Goal: Complete application form

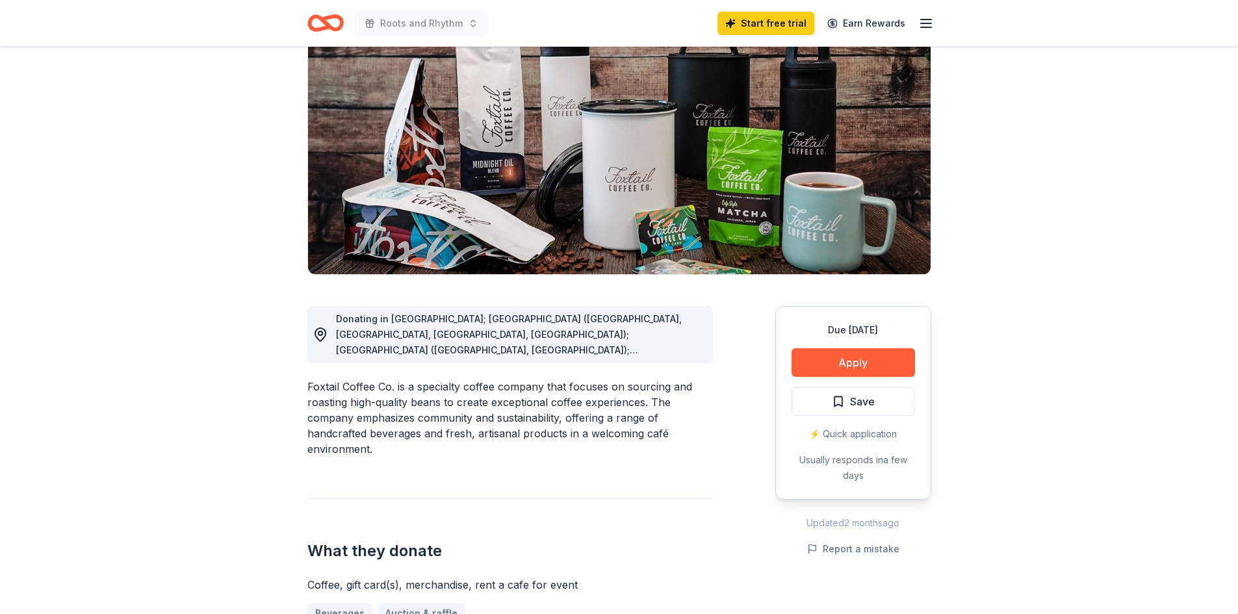
scroll to position [195, 0]
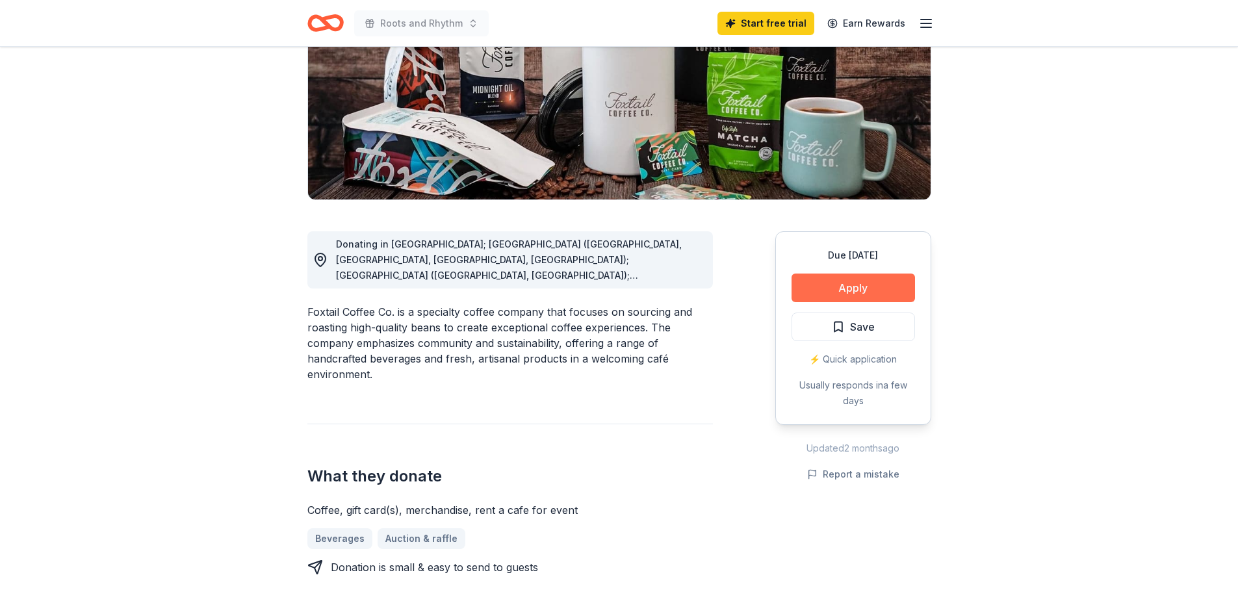
click at [832, 283] on button "Apply" at bounding box center [852, 288] width 123 height 29
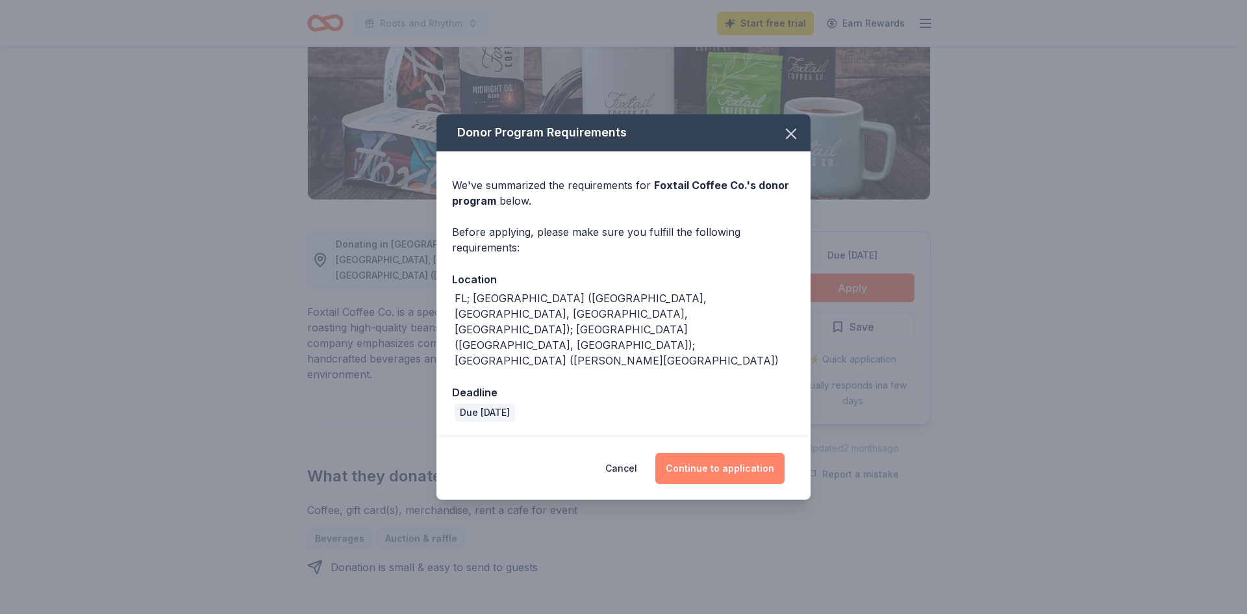
click at [713, 453] on button "Continue to application" at bounding box center [720, 468] width 129 height 31
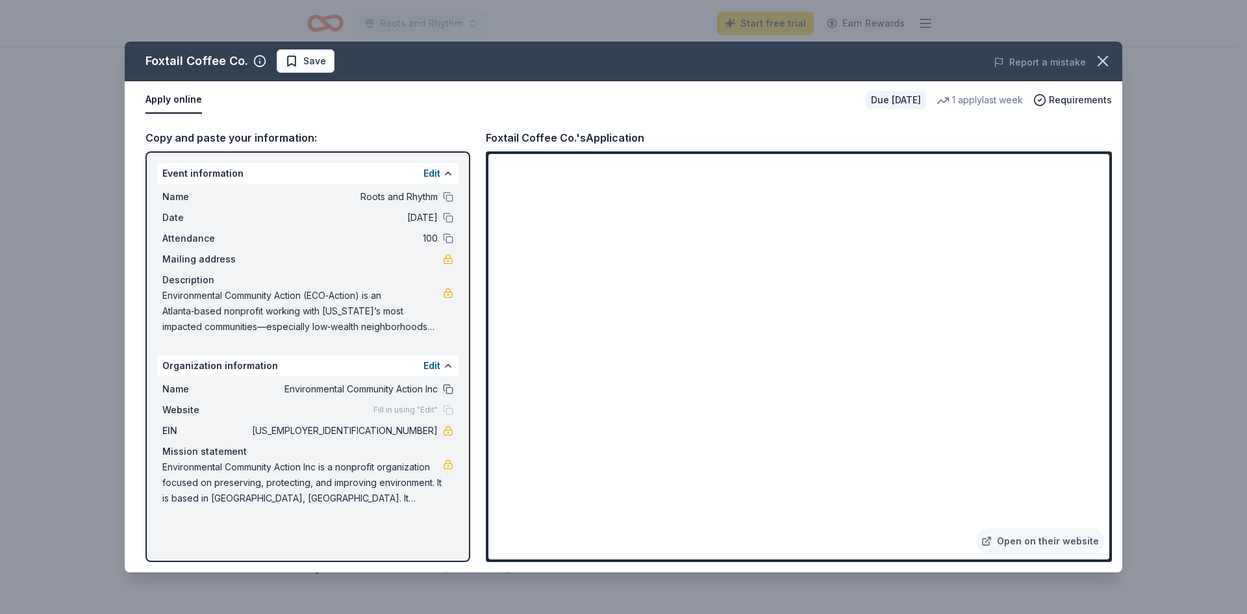
click at [448, 389] on button at bounding box center [448, 389] width 10 height 10
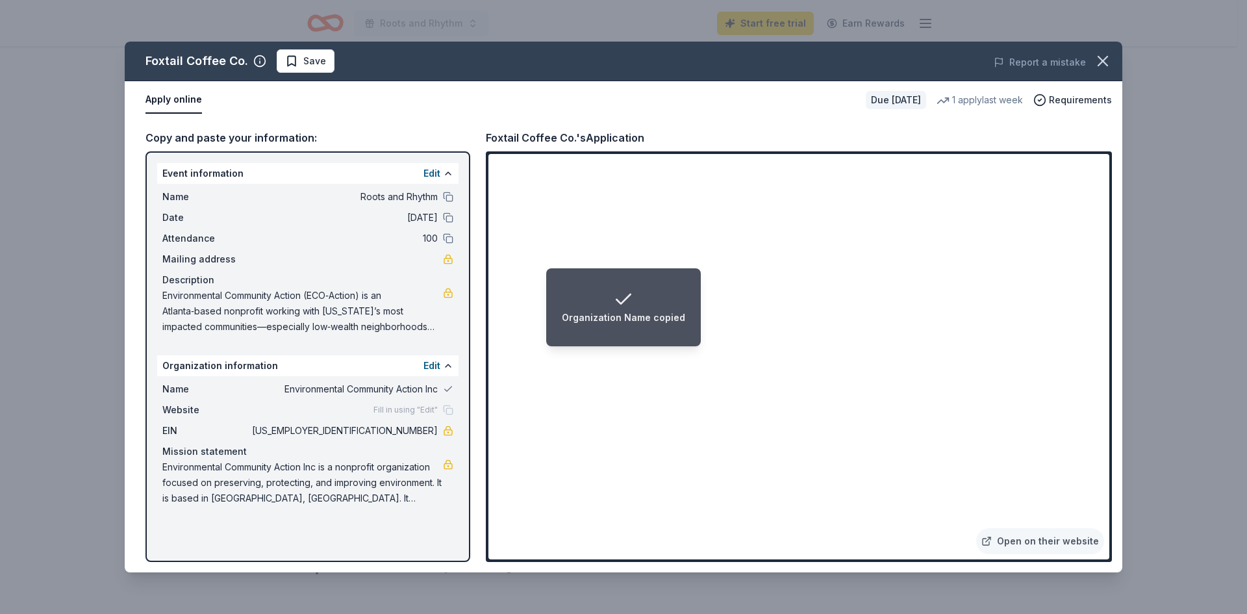
click at [690, 327] on li "Organization Name copied" at bounding box center [623, 307] width 155 height 78
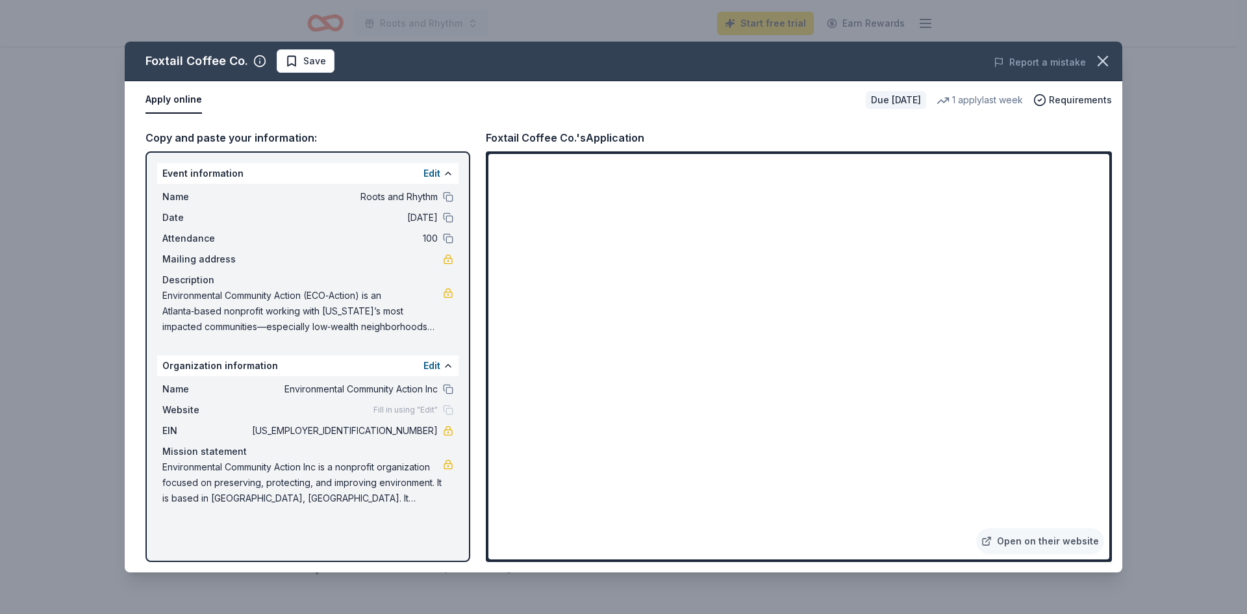
click at [988, 100] on div "1 apply last week" at bounding box center [980, 100] width 86 height 16
click at [1102, 55] on icon "button" at bounding box center [1103, 61] width 18 height 18
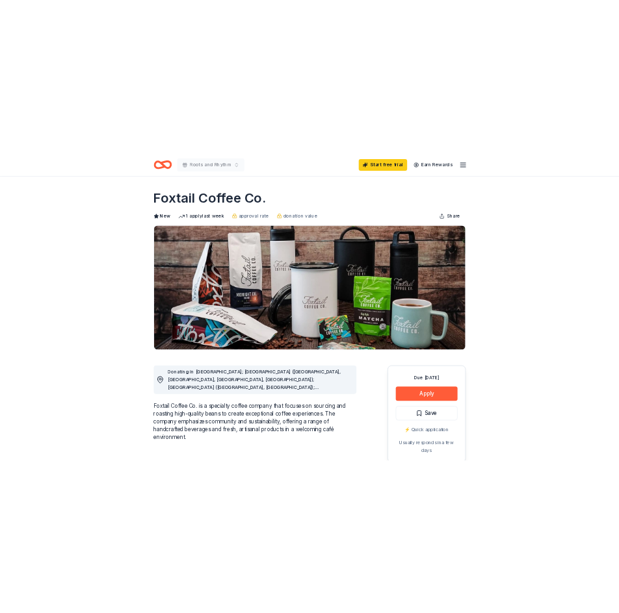
scroll to position [0, 0]
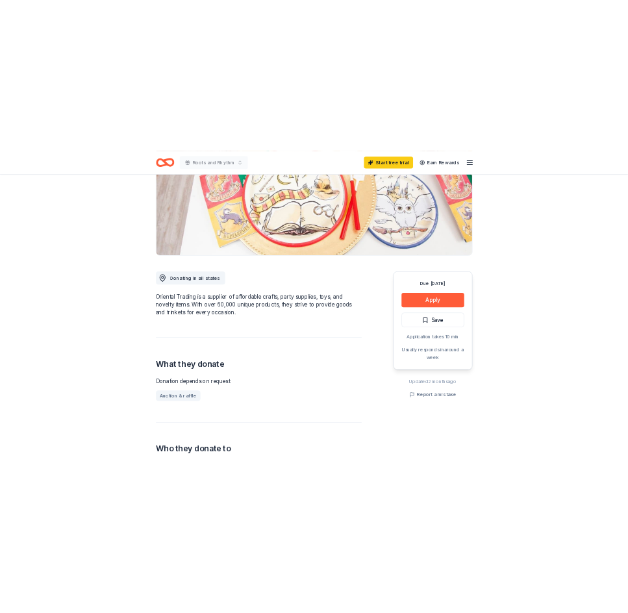
scroll to position [130, 0]
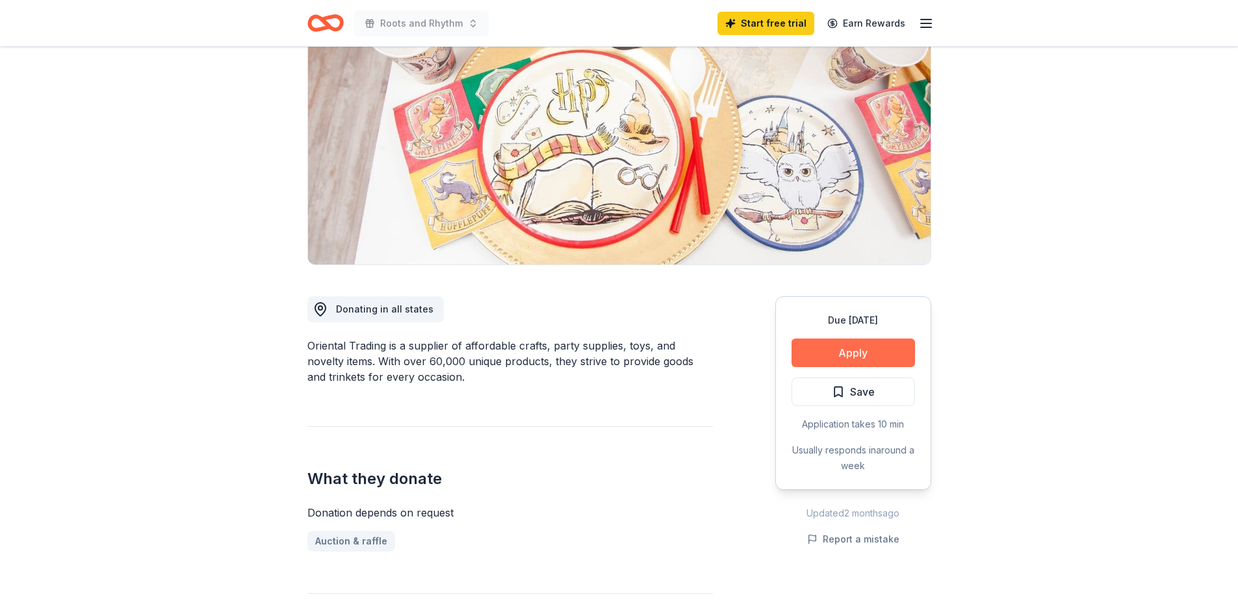
click at [891, 361] on button "Apply" at bounding box center [852, 353] width 123 height 29
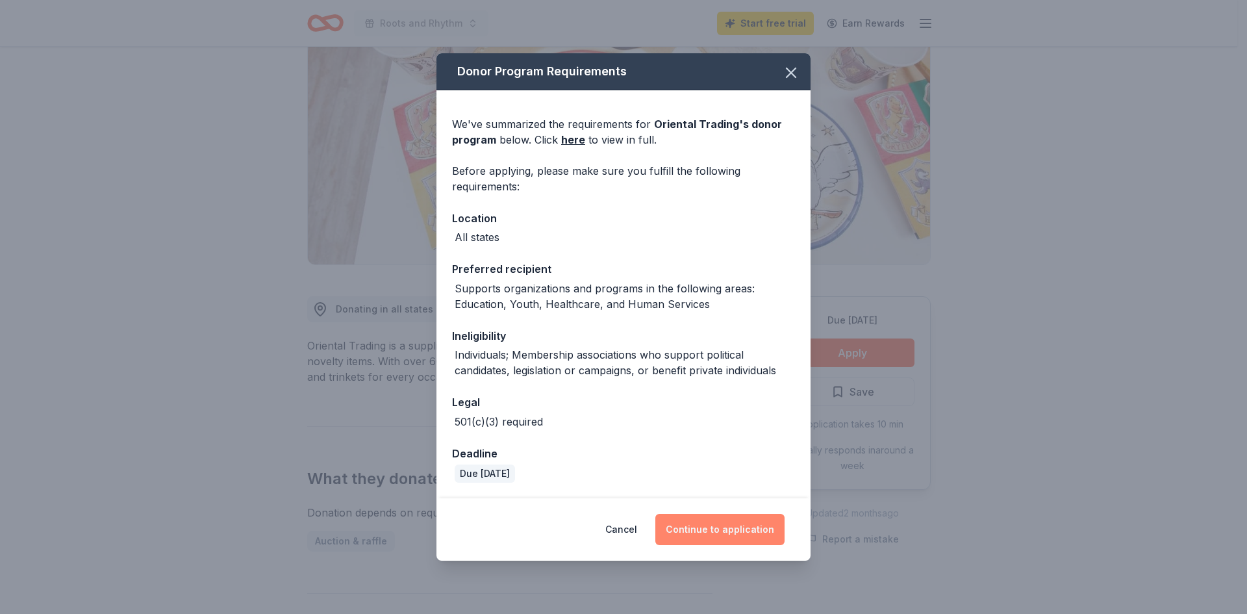
click at [697, 527] on button "Continue to application" at bounding box center [720, 529] width 129 height 31
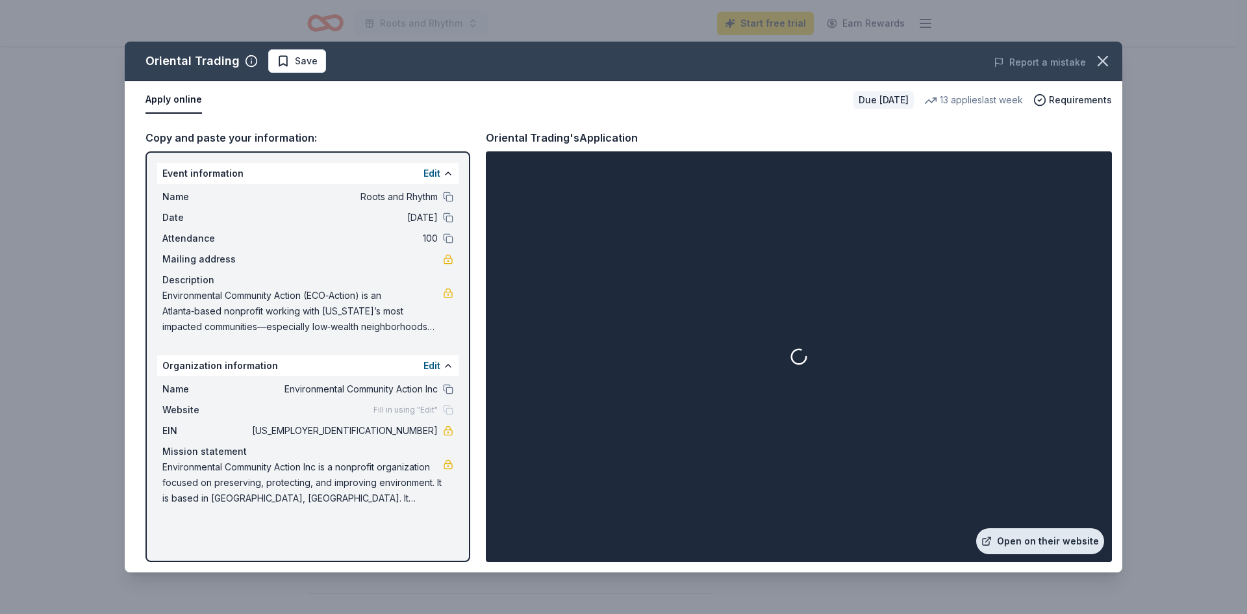
click at [990, 542] on icon at bounding box center [986, 542] width 6 height 6
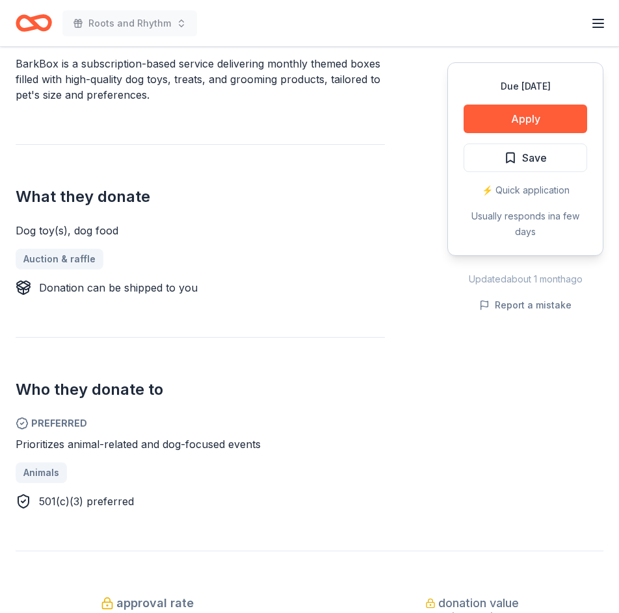
scroll to position [455, 0]
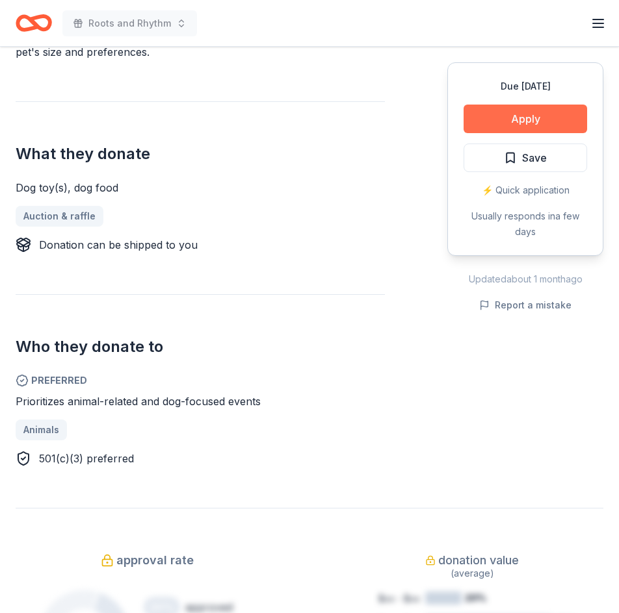
click at [516, 114] on button "Apply" at bounding box center [524, 119] width 123 height 29
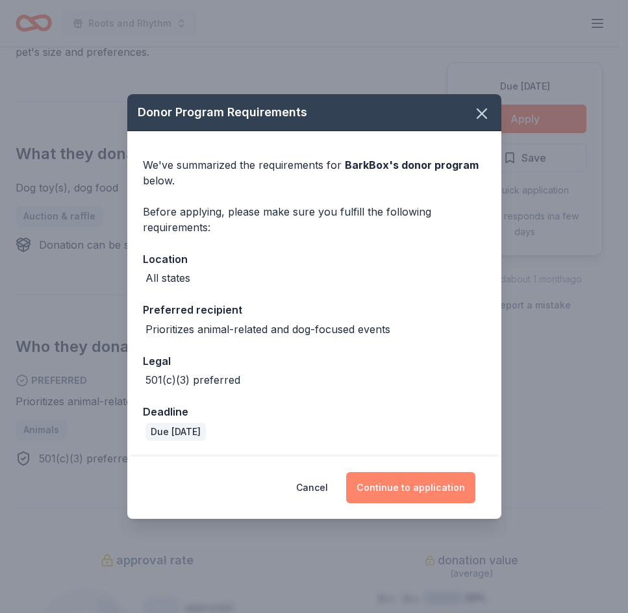
click at [408, 479] on button "Continue to application" at bounding box center [410, 487] width 129 height 31
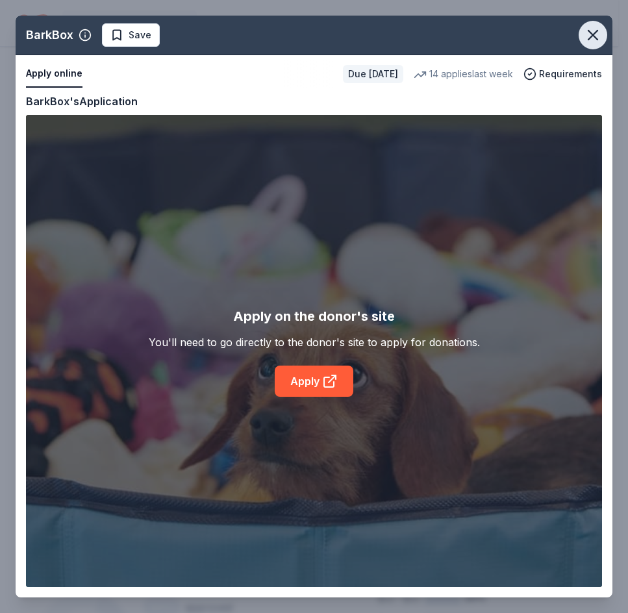
click at [583, 39] on button "button" at bounding box center [593, 35] width 29 height 29
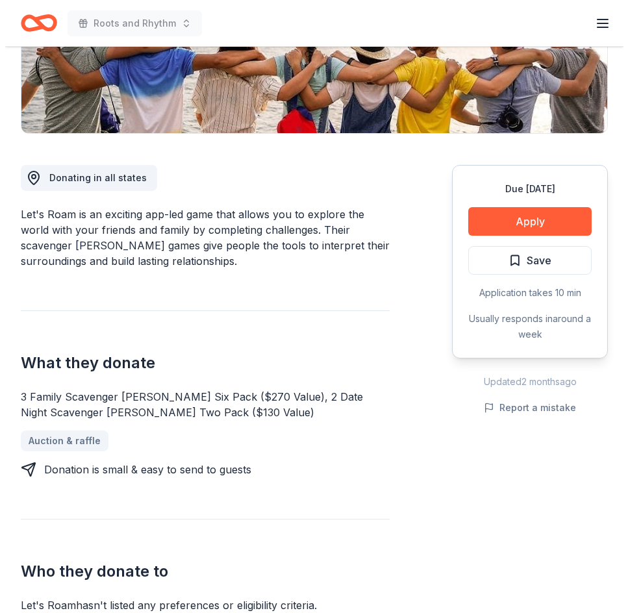
scroll to position [260, 0]
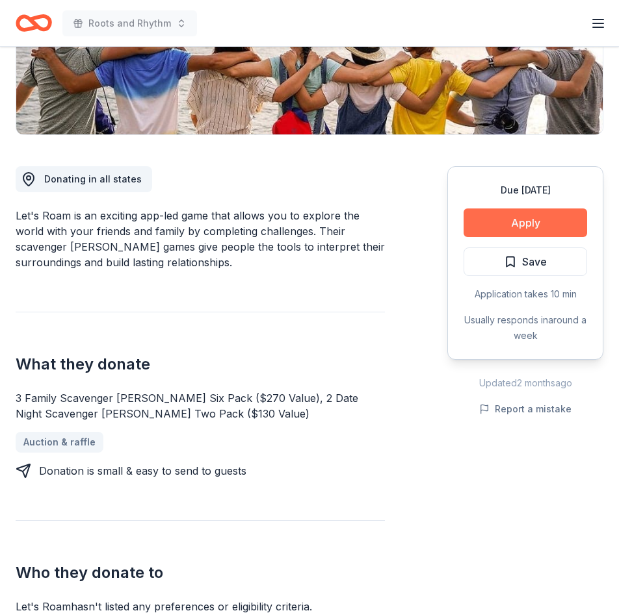
click at [495, 231] on button "Apply" at bounding box center [524, 223] width 123 height 29
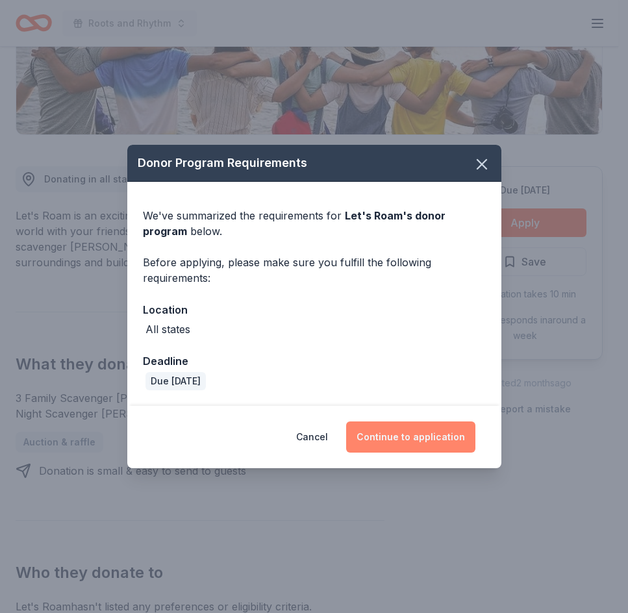
click at [398, 426] on button "Continue to application" at bounding box center [410, 437] width 129 height 31
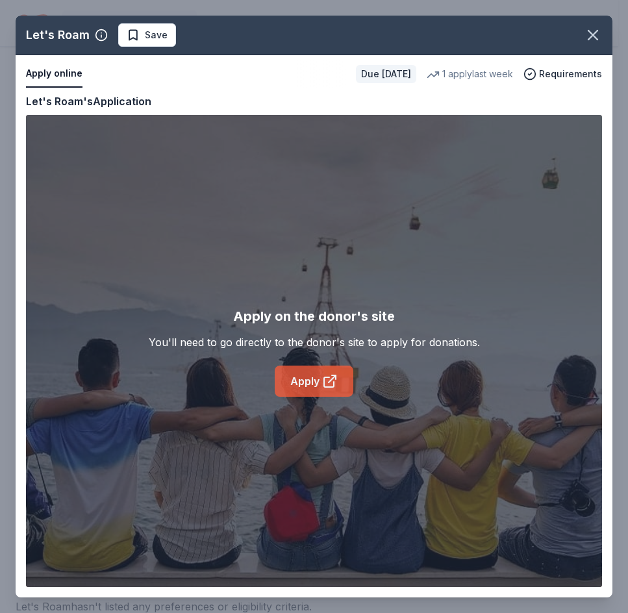
click at [317, 379] on link "Apply" at bounding box center [314, 381] width 79 height 31
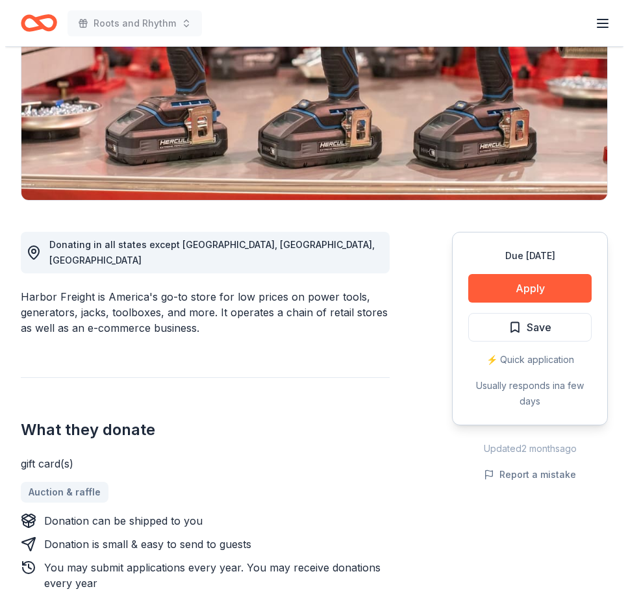
scroll to position [260, 0]
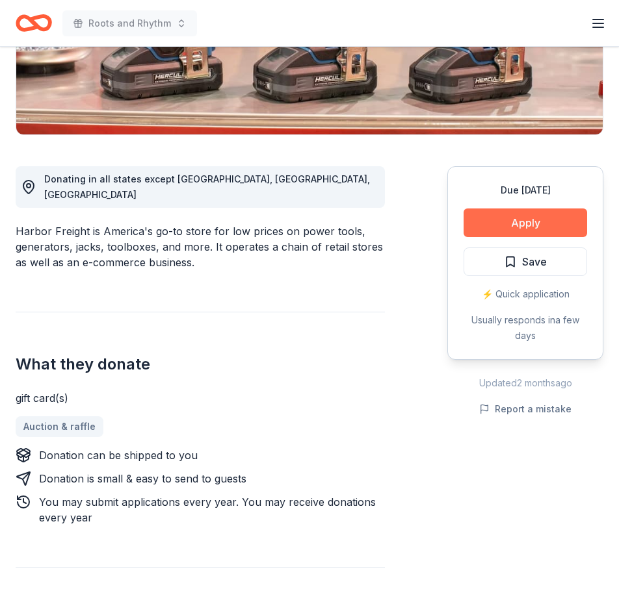
click at [501, 211] on button "Apply" at bounding box center [524, 223] width 123 height 29
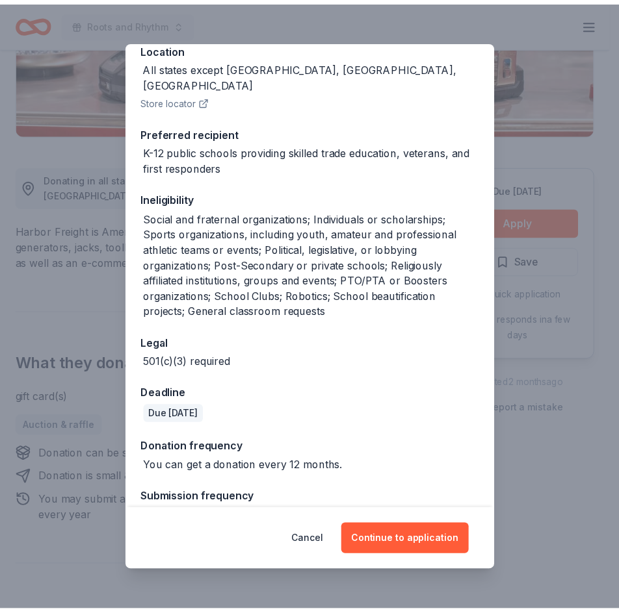
scroll to position [172, 0]
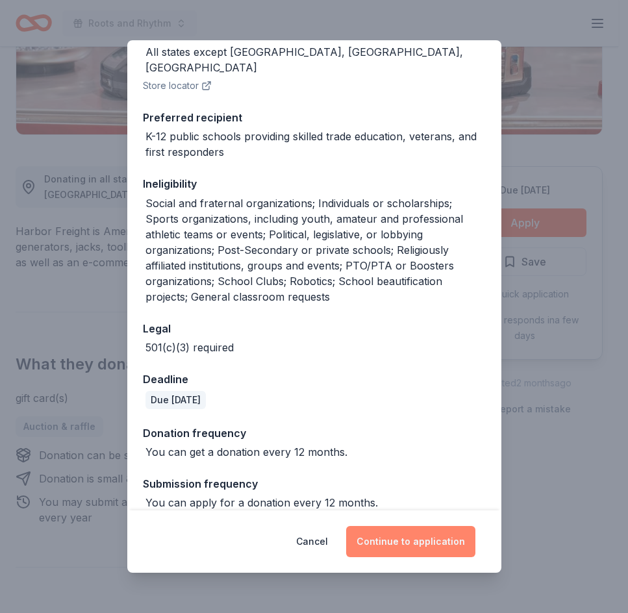
click at [386, 541] on button "Continue to application" at bounding box center [410, 541] width 129 height 31
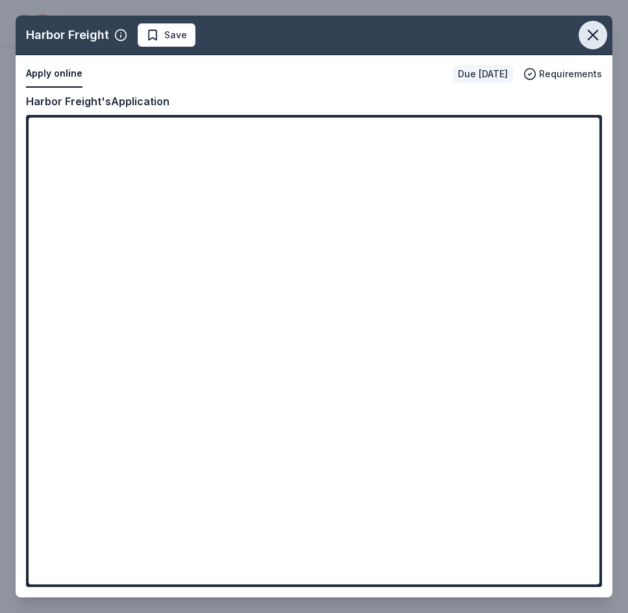
click at [593, 31] on icon "button" at bounding box center [593, 35] width 18 height 18
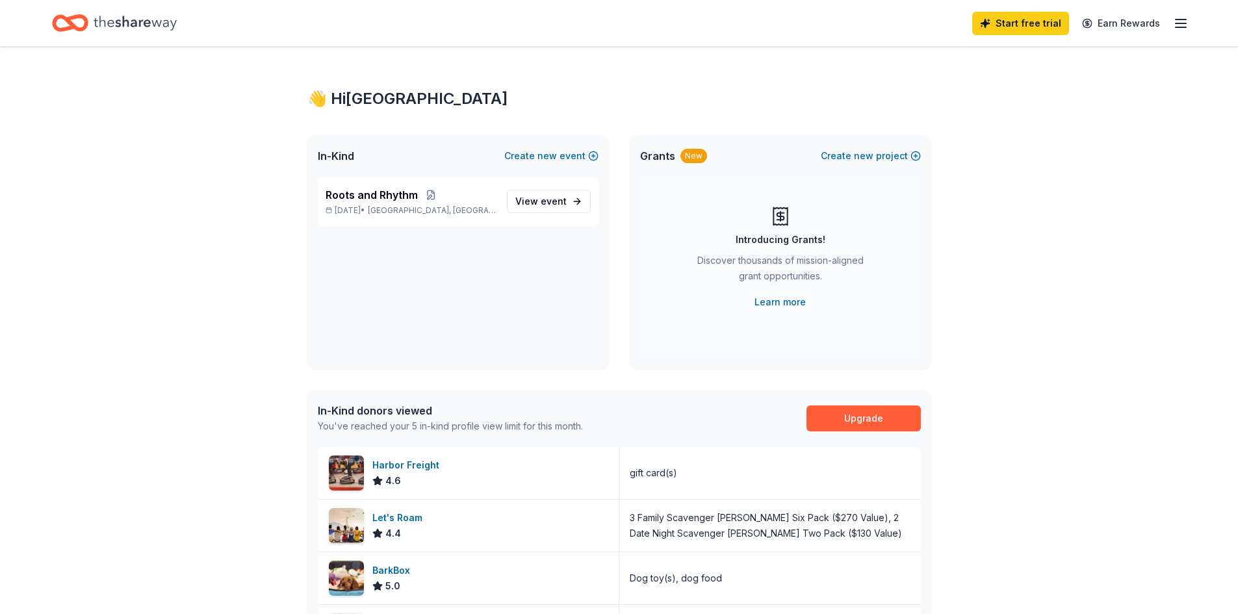
click at [1174, 20] on icon "button" at bounding box center [1181, 24] width 16 height 16
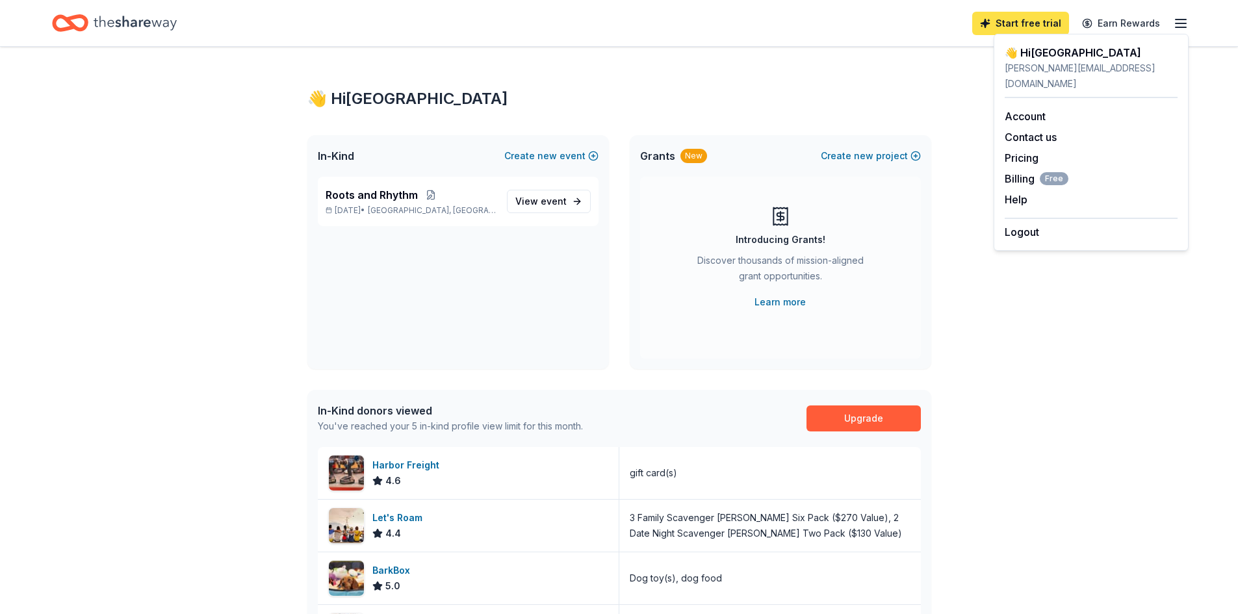
click at [1031, 27] on link "Start free trial" at bounding box center [1020, 23] width 97 height 23
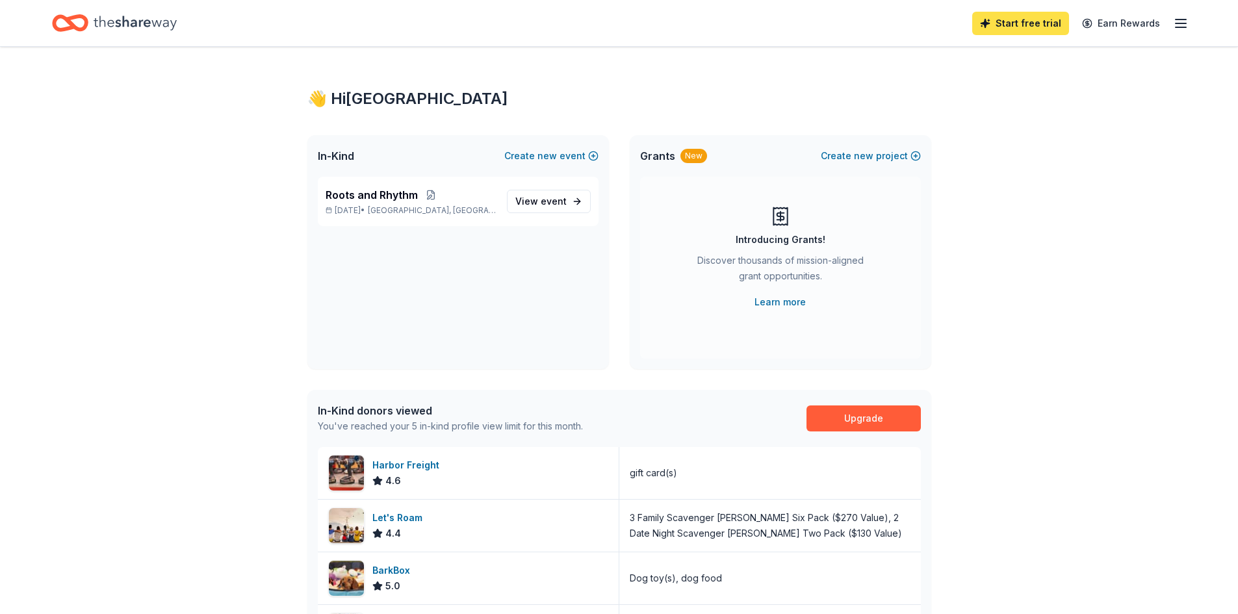
click at [1010, 23] on link "Start free trial" at bounding box center [1020, 23] width 97 height 23
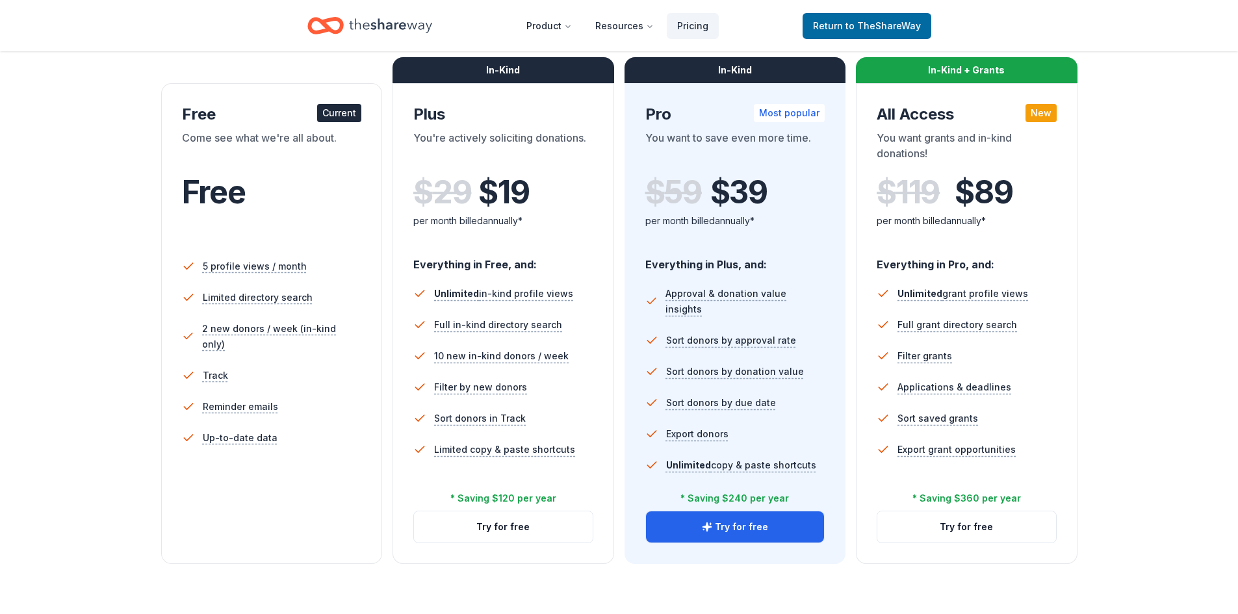
scroll to position [195, 0]
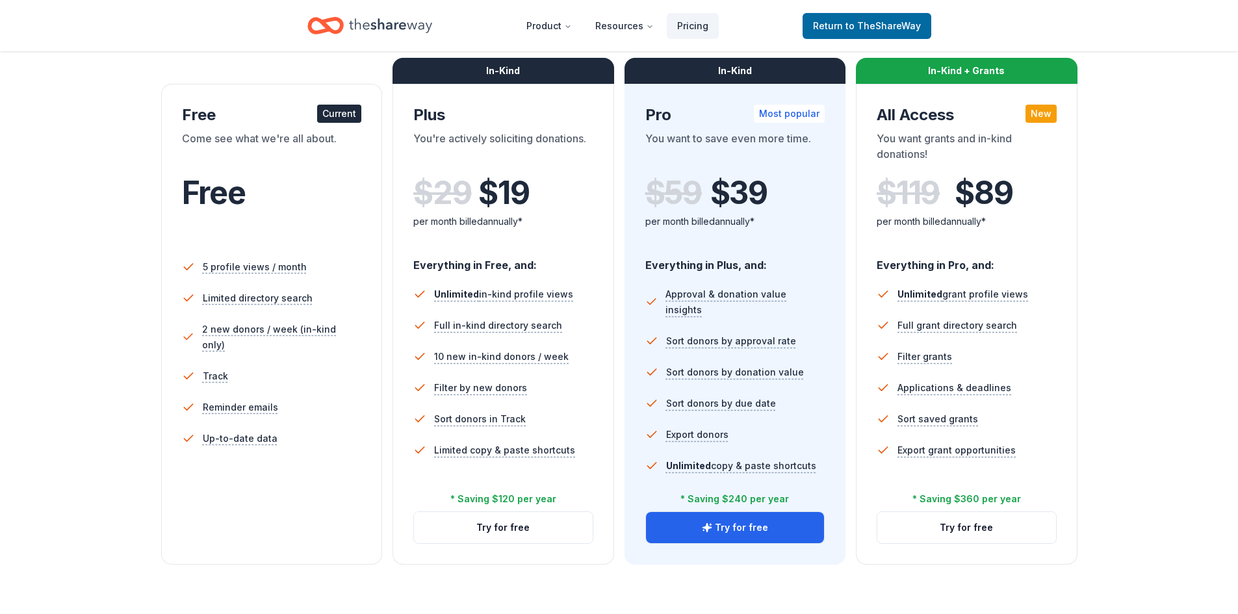
click at [298, 151] on div "Come see what we're all about." at bounding box center [272, 149] width 180 height 36
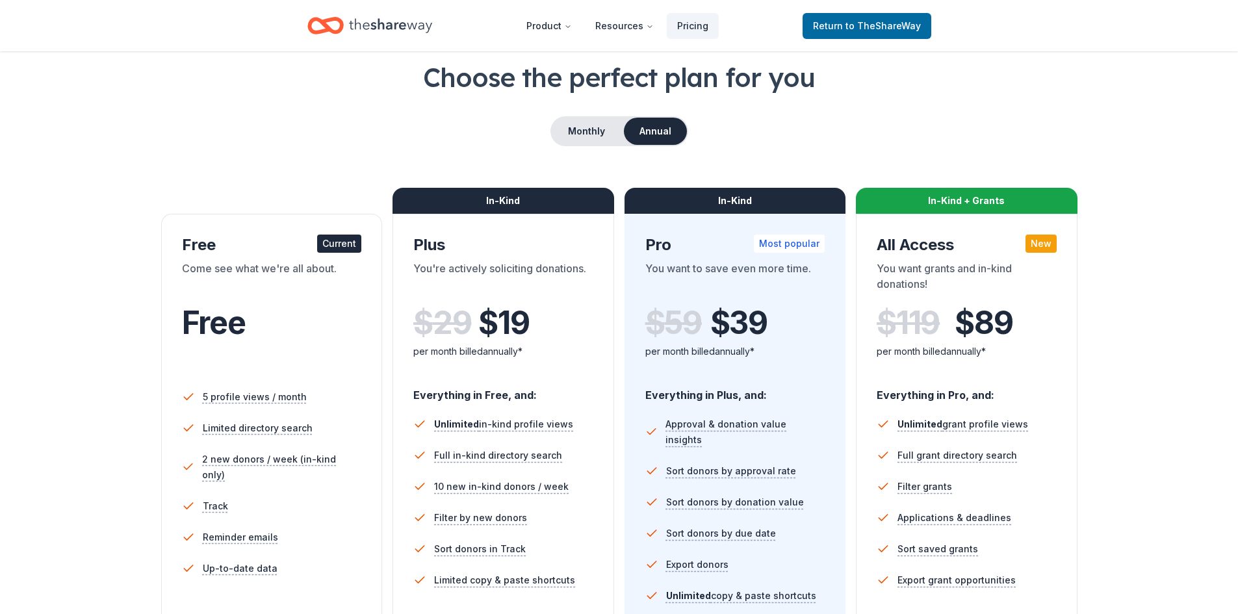
scroll to position [0, 0]
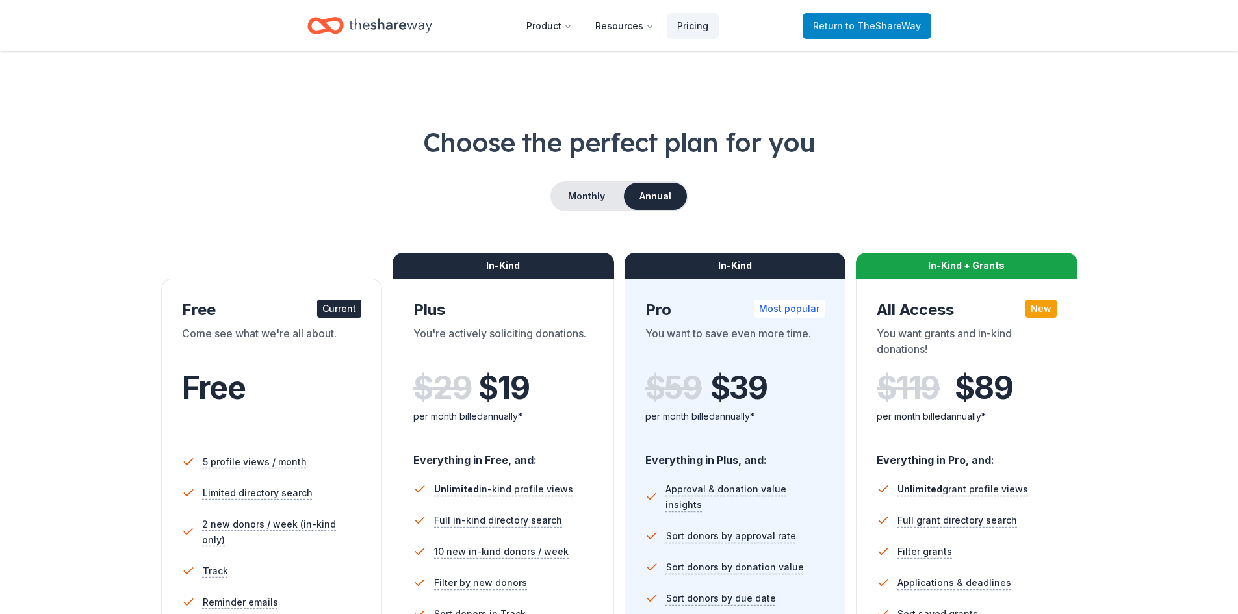
click at [875, 32] on span "Return to TheShareWay" at bounding box center [867, 26] width 108 height 16
click at [838, 34] on link "Return to TheShareWay" at bounding box center [866, 26] width 129 height 26
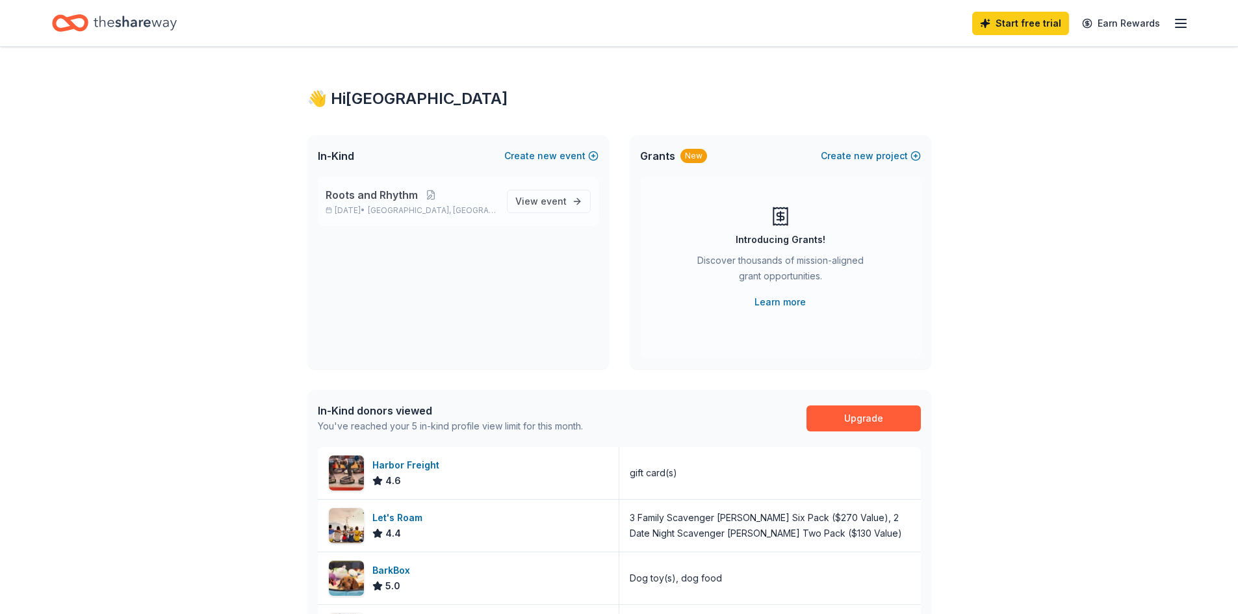
click at [370, 205] on p "[DATE] • [GEOGRAPHIC_DATA], [GEOGRAPHIC_DATA]" at bounding box center [411, 210] width 171 height 10
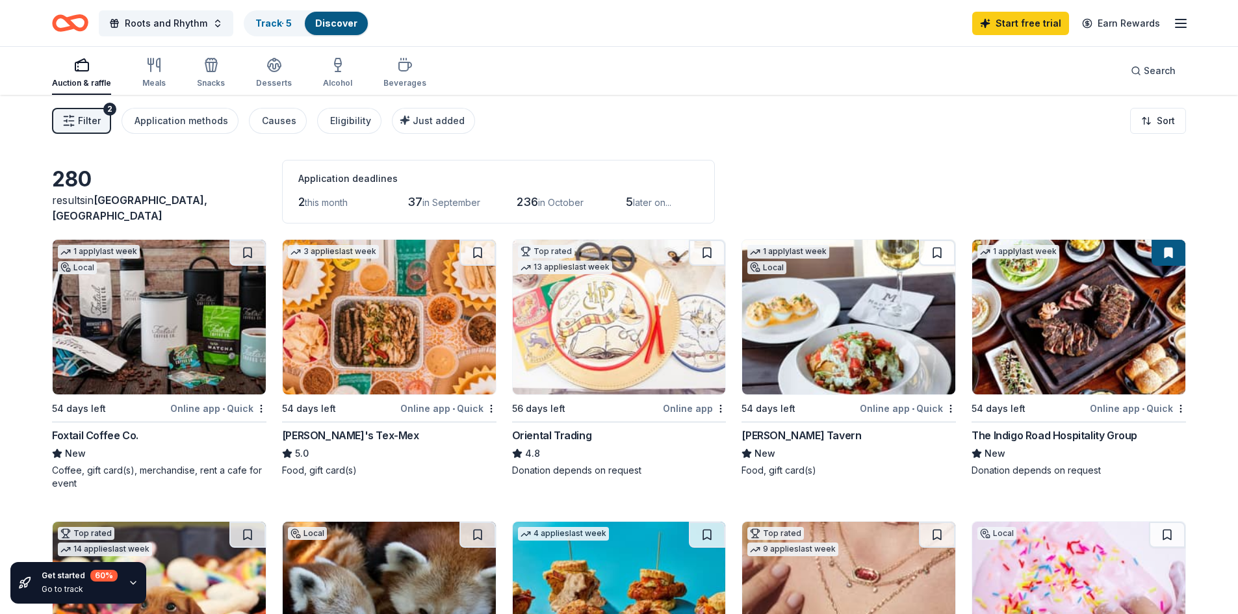
scroll to position [65, 0]
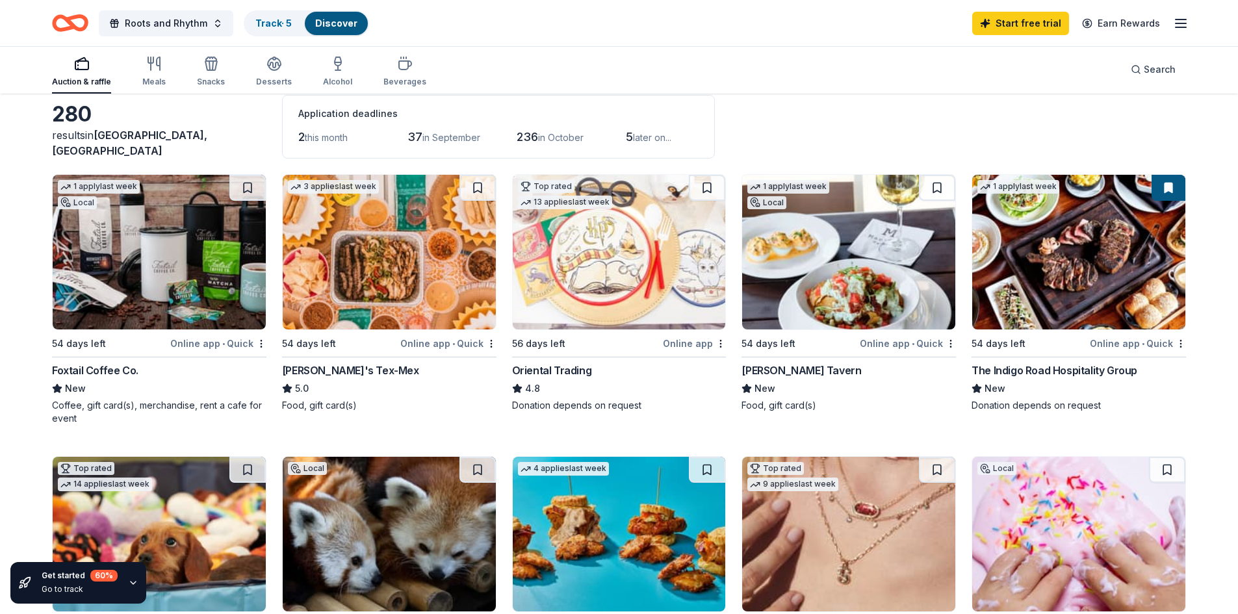
click at [855, 379] on div "[PERSON_NAME] Tavern New Food, gift card(s)" at bounding box center [848, 387] width 214 height 49
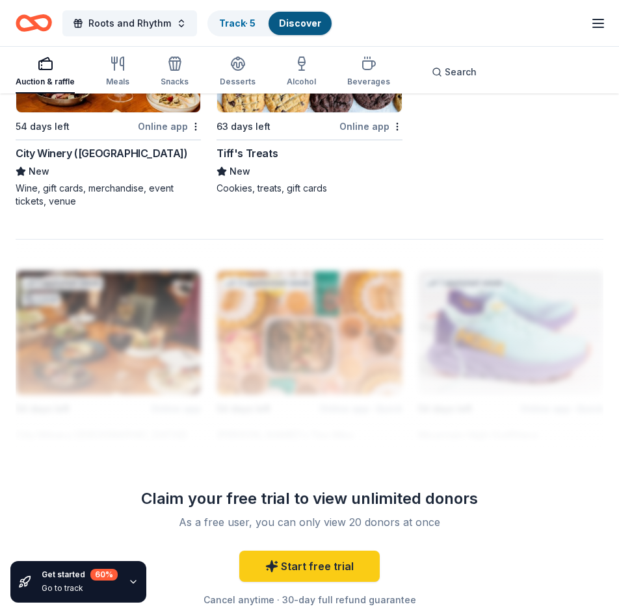
scroll to position [1754, 0]
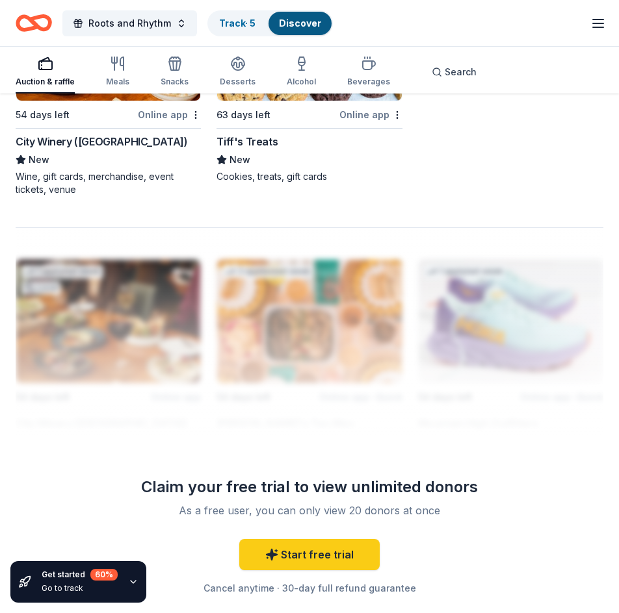
drag, startPoint x: 322, startPoint y: 576, endPoint x: 319, endPoint y: 567, distance: 10.3
click at [320, 572] on div "Start free trial Cancel anytime · 30-day full refund guarantee You can also ref…" at bounding box center [309, 589] width 374 height 100
click at [315, 558] on link "Start free trial" at bounding box center [309, 554] width 140 height 31
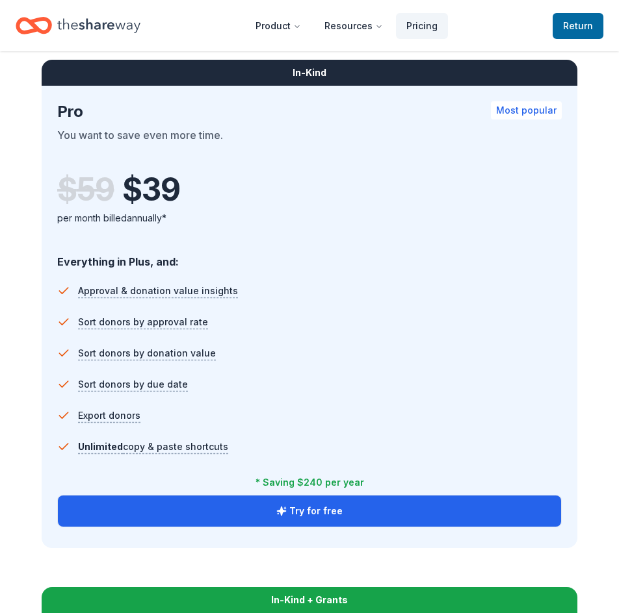
scroll to position [1299, 0]
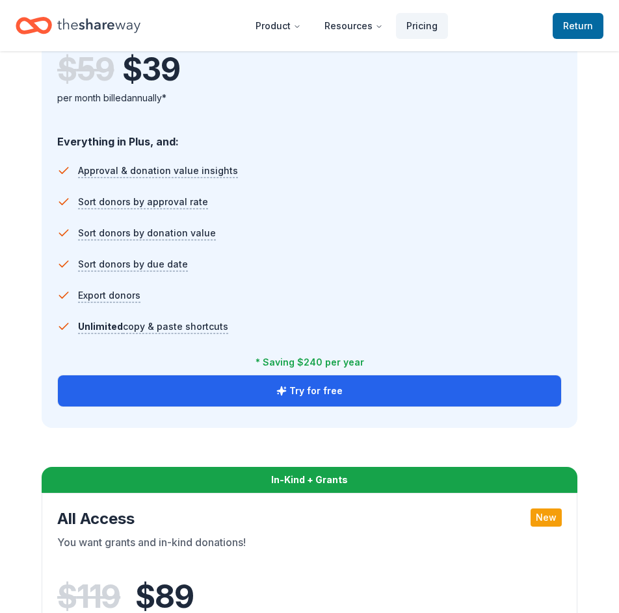
click at [324, 384] on button "Try for free" at bounding box center [309, 391] width 503 height 31
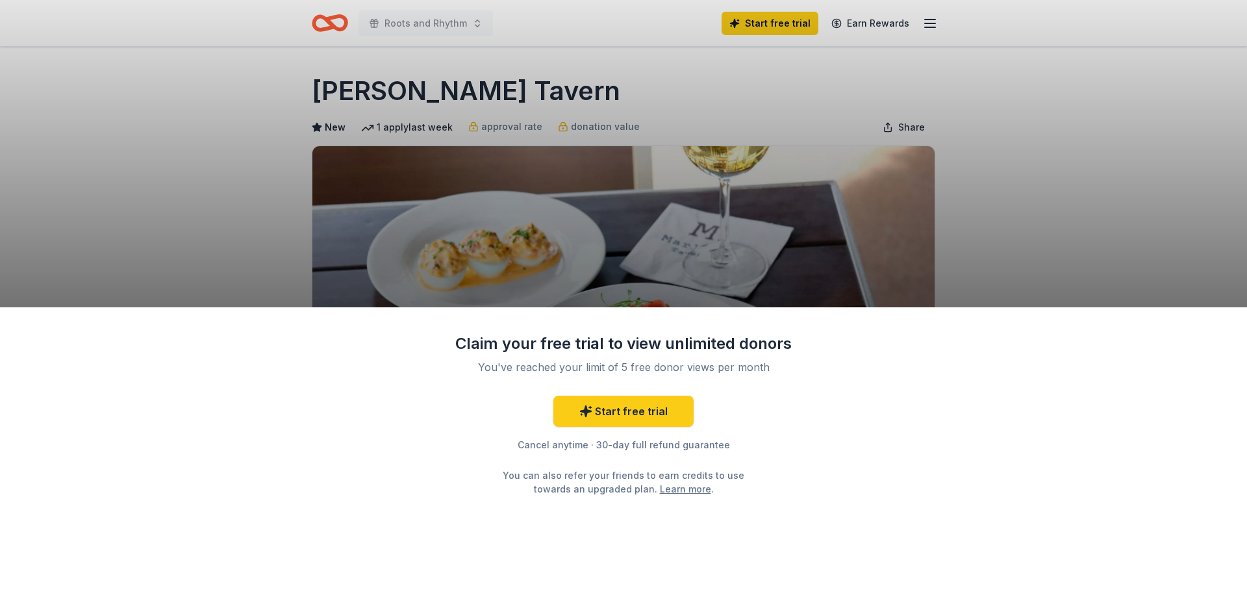
click at [685, 170] on div "Claim your free trial to view unlimited donors You've reached your limit of 5 f…" at bounding box center [623, 307] width 1247 height 614
